Goal: Complete application form: Complete application form

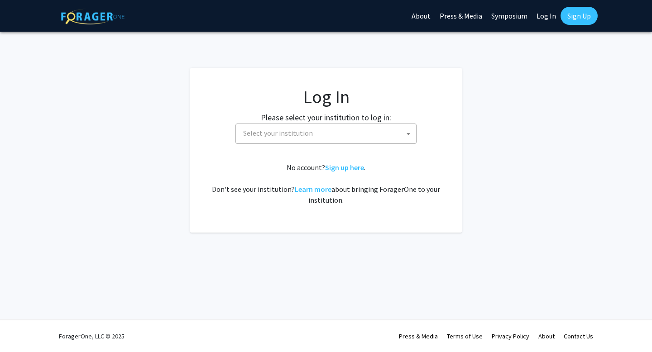
select select
click at [353, 136] on span "Select your institution" at bounding box center [328, 133] width 177 height 19
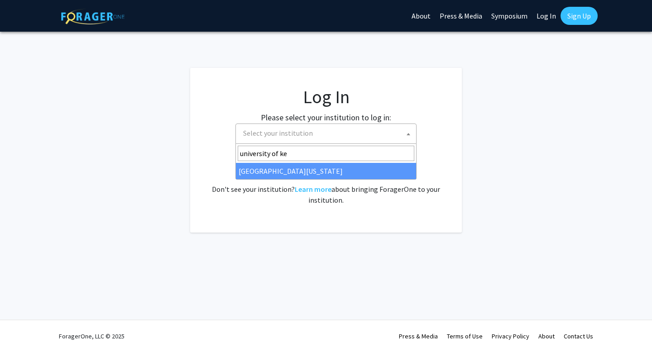
type input "university of ke"
select select "13"
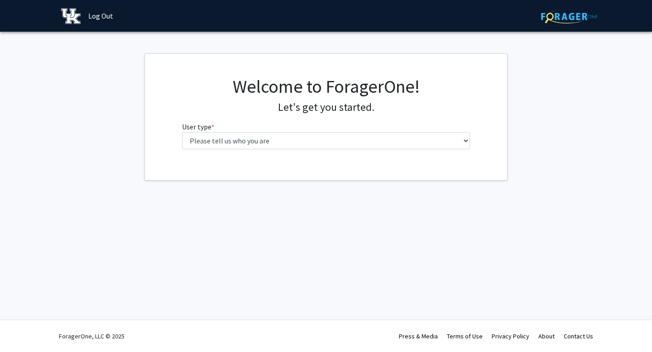
click at [457, 131] on fg-select "User type * required Please tell us who you are Undergraduate Student Master's …" at bounding box center [326, 135] width 288 height 28
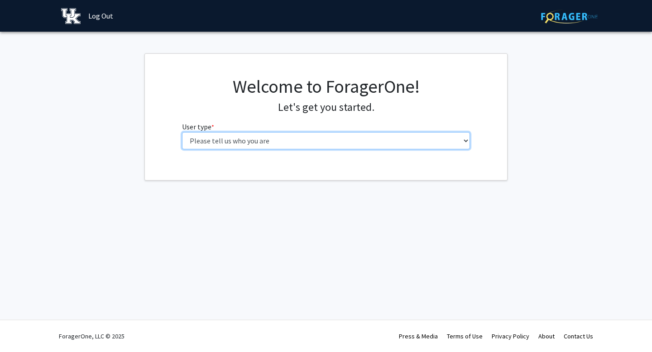
click at [454, 139] on select "Please tell us who you are Undergraduate Student Master's Student Doctoral Cand…" at bounding box center [326, 140] width 288 height 17
select select "1: undergrad"
click at [182, 132] on select "Please tell us who you are Undergraduate Student Master's Student Doctoral Cand…" at bounding box center [326, 140] width 288 height 17
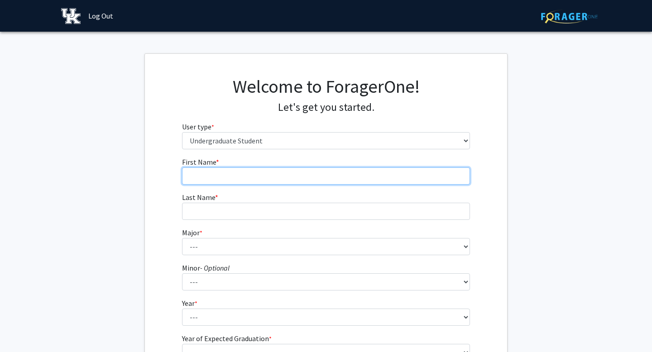
click at [373, 178] on input "First Name * required" at bounding box center [326, 176] width 288 height 17
type input "Carter"
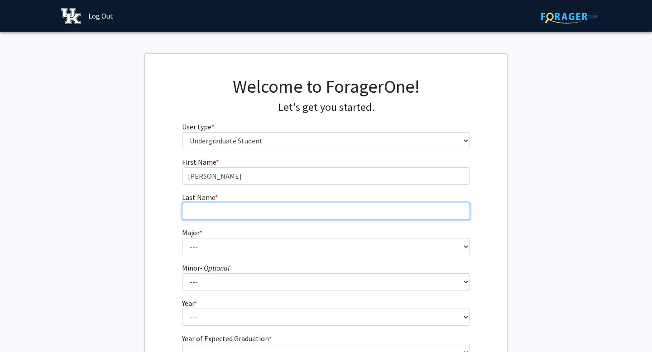
type input "Ashmun"
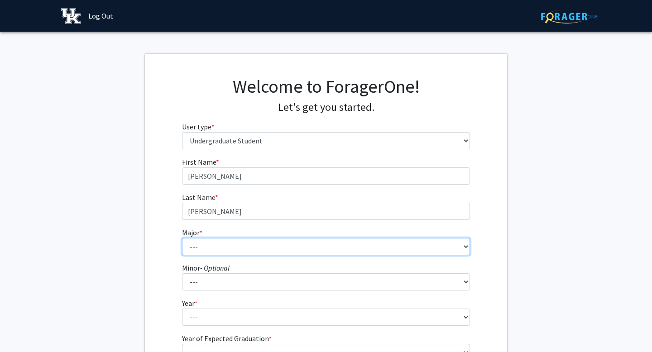
click at [279, 248] on select "--- Accounting Aerospace Engineering African American & Africana Studies Agricu…" at bounding box center [326, 246] width 288 height 17
select select "104: 941"
click at [182, 238] on select "--- Accounting Aerospace Engineering African American & Africana Studies Agricu…" at bounding box center [326, 246] width 288 height 17
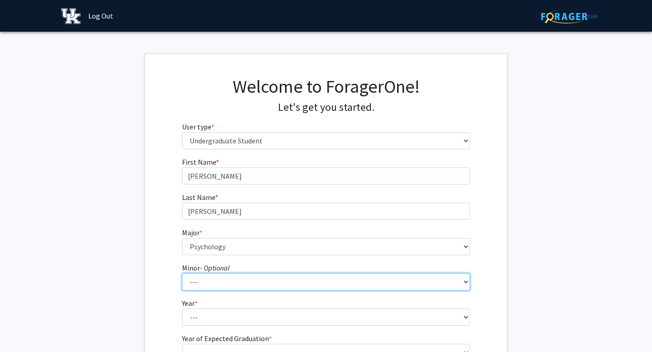
click at [230, 285] on select "--- African American & Africana Studies Agricultural Economics American Studies…" at bounding box center [326, 281] width 288 height 17
click at [182, 273] on select "--- African American & Africana Studies Agricultural Economics American Studies…" at bounding box center [326, 281] width 288 height 17
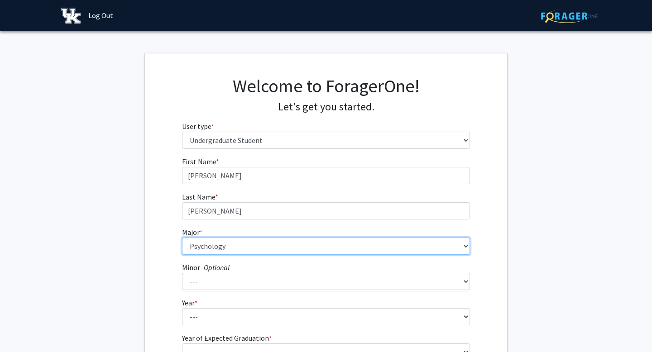
click at [278, 246] on select "--- Accounting Aerospace Engineering African American & Africana Studies Agricu…" at bounding box center [326, 246] width 288 height 17
click at [182, 238] on select "--- Accounting Aerospace Engineering African American & Africana Studies Agricu…" at bounding box center [326, 246] width 288 height 17
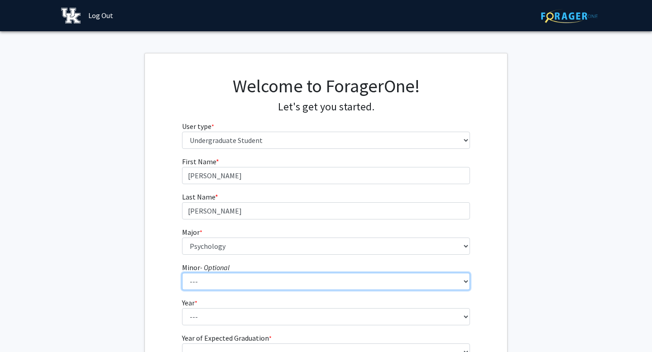
click at [230, 282] on select "--- African American & Africana Studies Agricultural Economics American Studies…" at bounding box center [326, 281] width 288 height 17
select select "67: 719"
click at [182, 273] on select "--- African American & Africana Studies Agricultural Economics American Studies…" at bounding box center [326, 281] width 288 height 17
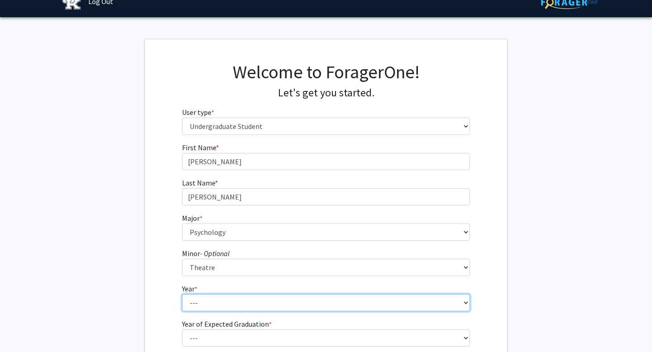
click at [238, 301] on select "--- First-year Sophomore Junior Senior Postbaccalaureate Certificate" at bounding box center [326, 302] width 288 height 17
select select "3: junior"
click at [182, 294] on select "--- First-year Sophomore Junior Senior Postbaccalaureate Certificate" at bounding box center [326, 302] width 288 height 17
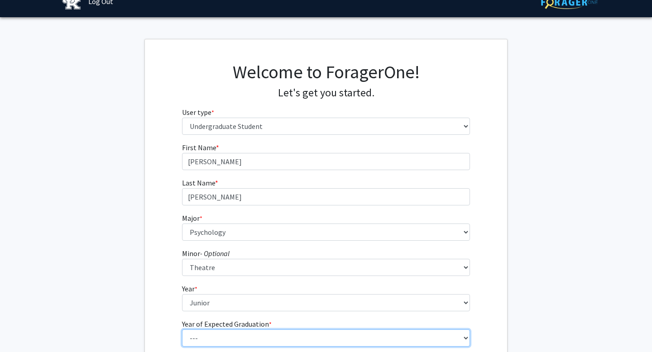
click at [237, 335] on select "--- 2025 2026 2027 2028 2029 2030 2031 2032 2033 2034" at bounding box center [326, 338] width 288 height 17
select select "3: 2027"
click at [182, 330] on select "--- 2025 2026 2027 2028 2029 2030 2031 2032 2033 2034" at bounding box center [326, 338] width 288 height 17
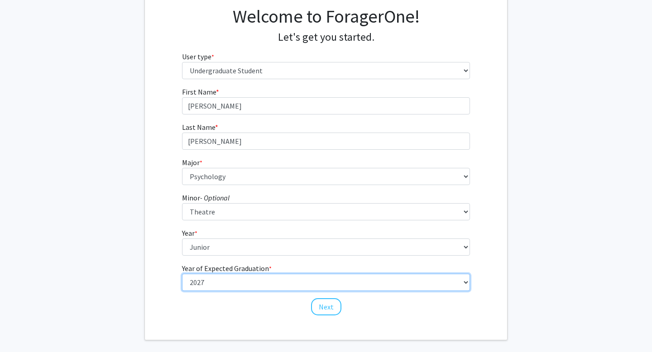
scroll to position [111, 0]
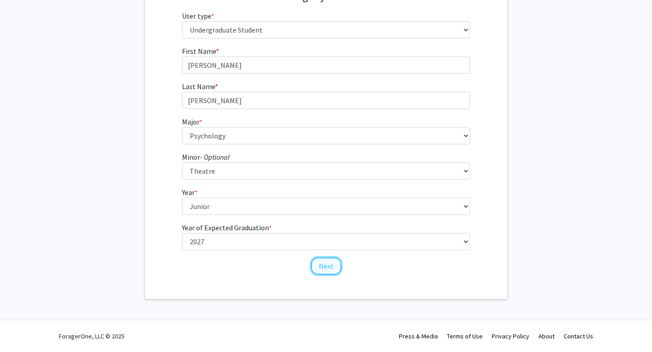
click at [334, 268] on button "Next" at bounding box center [326, 266] width 30 height 17
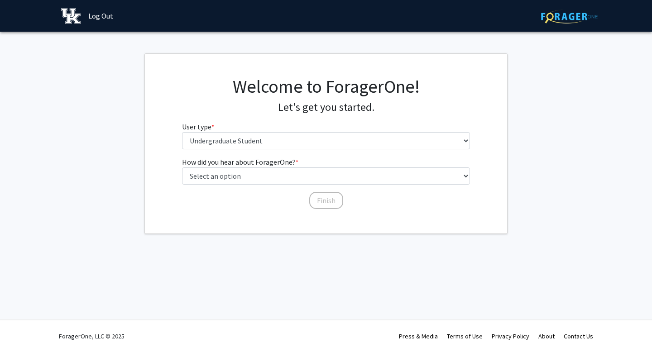
scroll to position [0, 0]
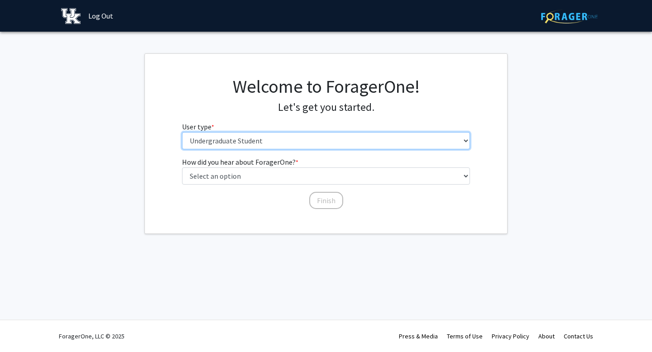
click at [331, 139] on select "Please tell us who you are Undergraduate Student Master's Student Doctoral Cand…" at bounding box center [326, 140] width 288 height 17
click at [182, 132] on select "Please tell us who you are Undergraduate Student Master's Student Doctoral Cand…" at bounding box center [326, 140] width 288 height 17
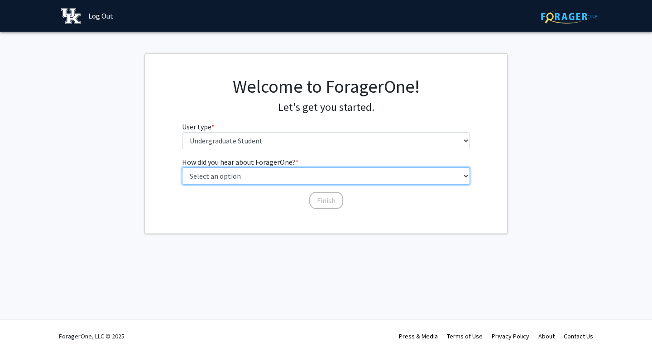
click at [316, 177] on select "Select an option Peer/student recommendation Faculty/staff recommendation Unive…" at bounding box center [326, 176] width 288 height 17
select select "3: university_website"
click at [182, 168] on select "Select an option Peer/student recommendation Faculty/staff recommendation Unive…" at bounding box center [326, 176] width 288 height 17
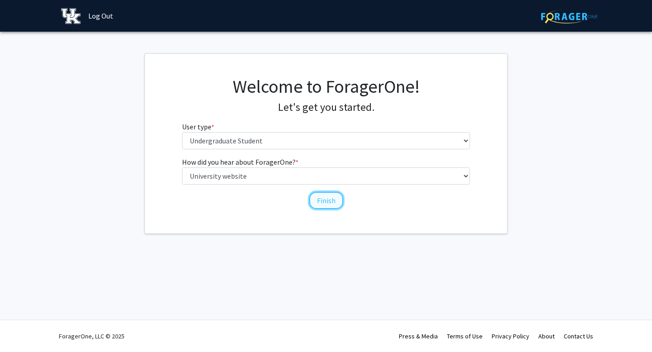
click at [314, 199] on button "Finish" at bounding box center [326, 200] width 34 height 17
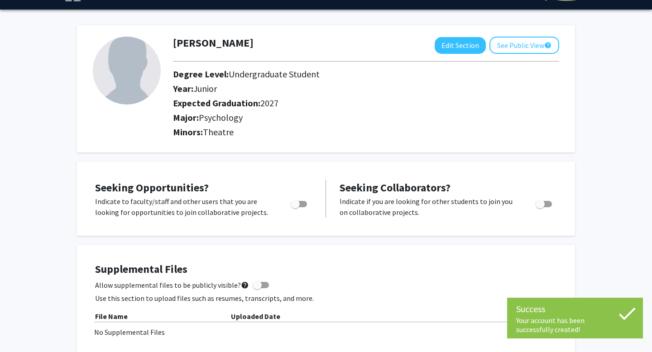
scroll to position [24, 0]
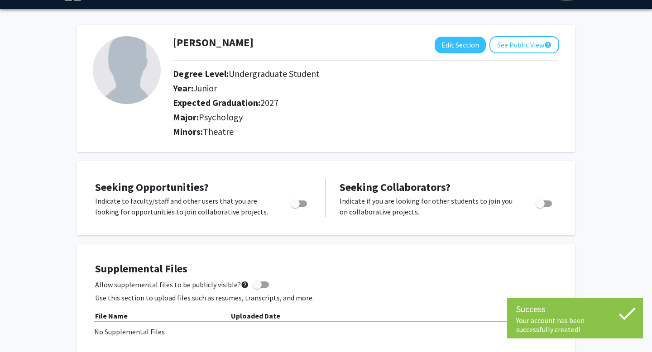
click at [292, 202] on span "Toggle" at bounding box center [295, 203] width 9 height 9
click at [295, 207] on input "Are you actively seeking opportunities?" at bounding box center [295, 207] width 0 height 0
checkbox input "true"
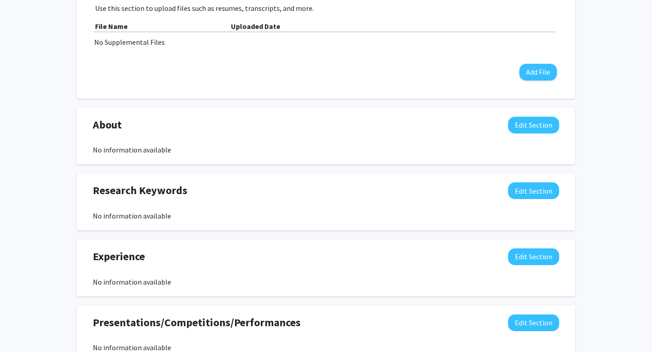
scroll to position [349, 0]
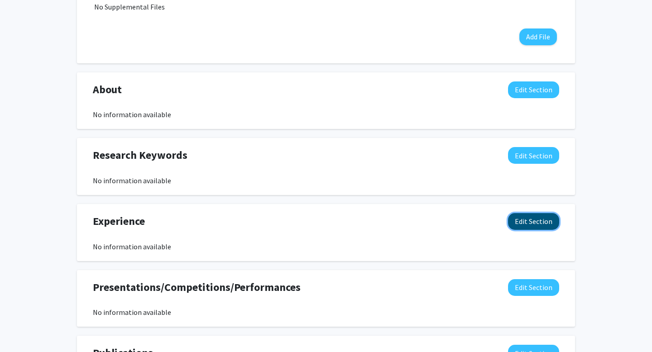
click at [533, 222] on button "Edit Section" at bounding box center [533, 221] width 51 height 17
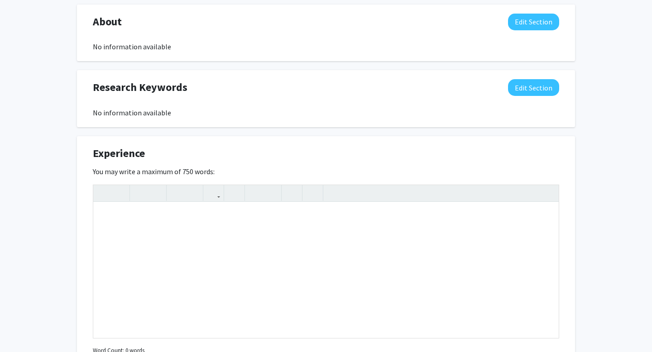
scroll to position [431, 0]
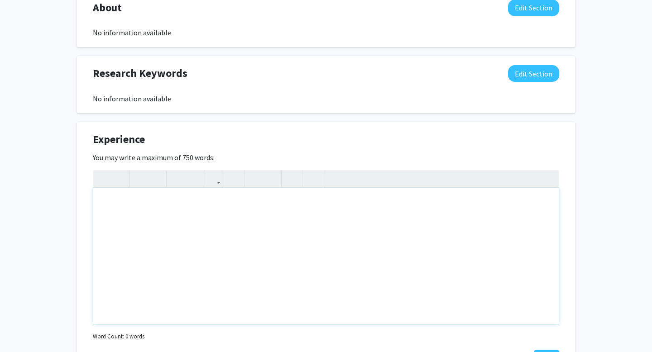
click at [422, 257] on div "Note to users with screen readers: Please deactivate our accessibility plugin f…" at bounding box center [325, 256] width 465 height 136
